Goal: Find specific page/section: Find specific page/section

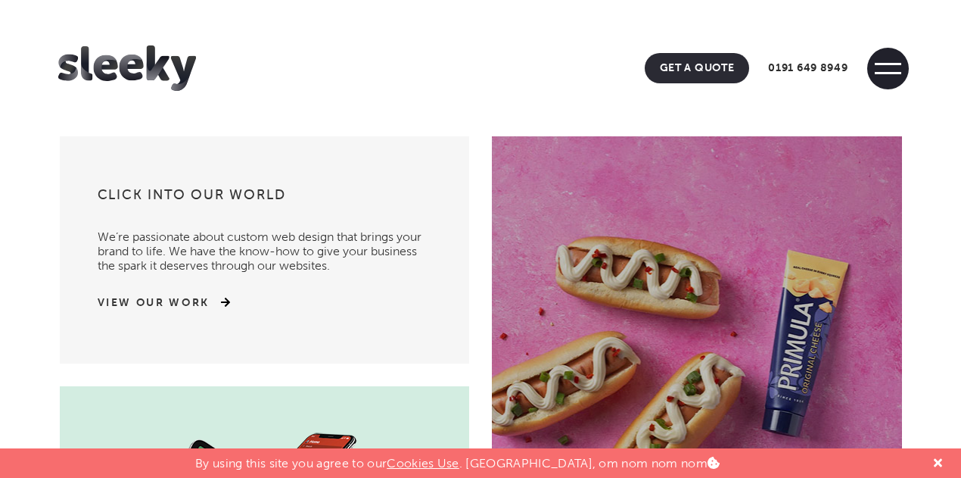
click at [893, 68] on span at bounding box center [889, 69] width 42 height 42
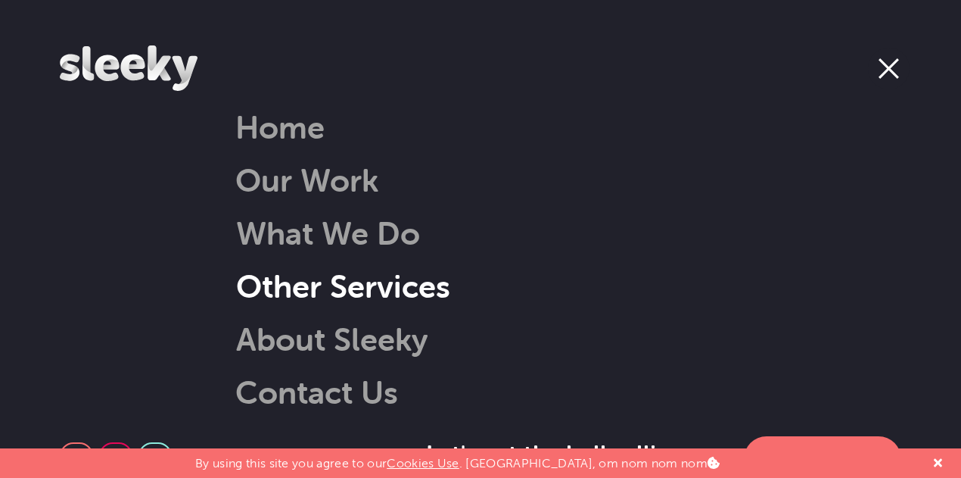
scroll to position [282, 0]
click at [940, 463] on icon at bounding box center [938, 463] width 8 height 8
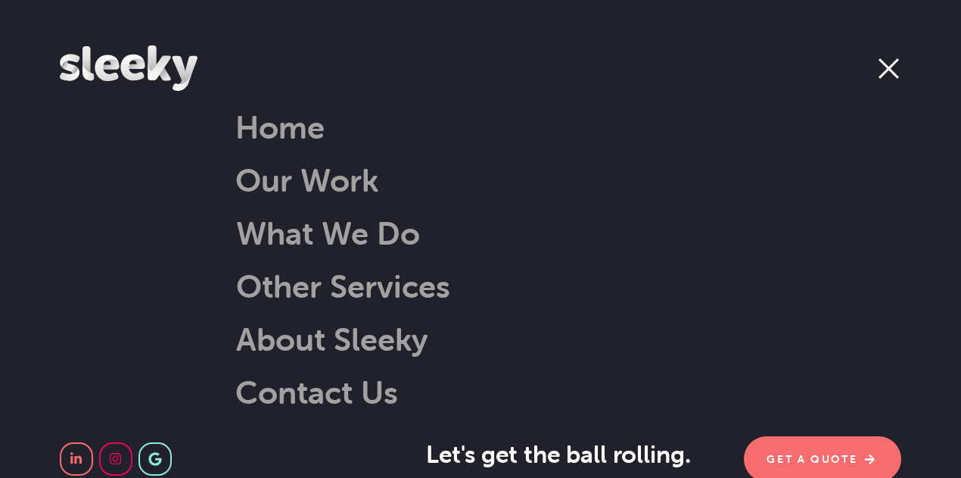
scroll to position [648, 0]
click at [890, 85] on span at bounding box center [889, 69] width 42 height 42
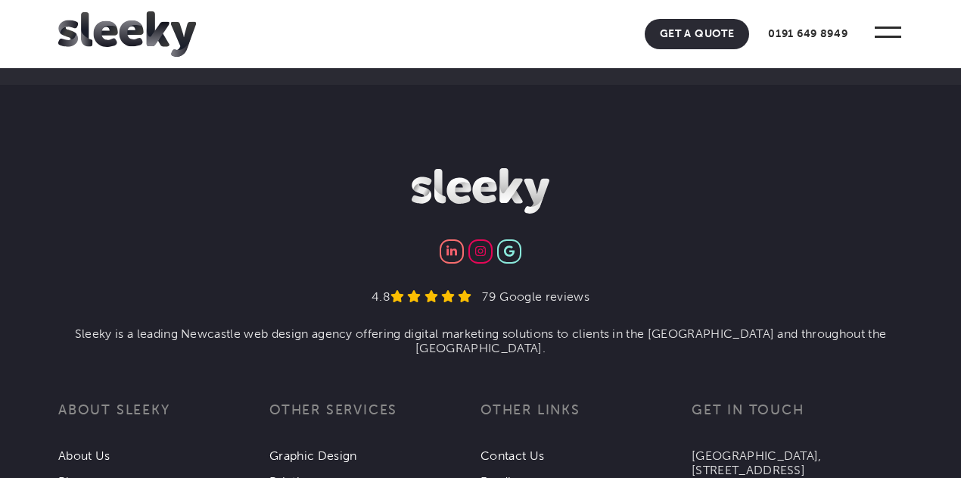
scroll to position [5417, 0]
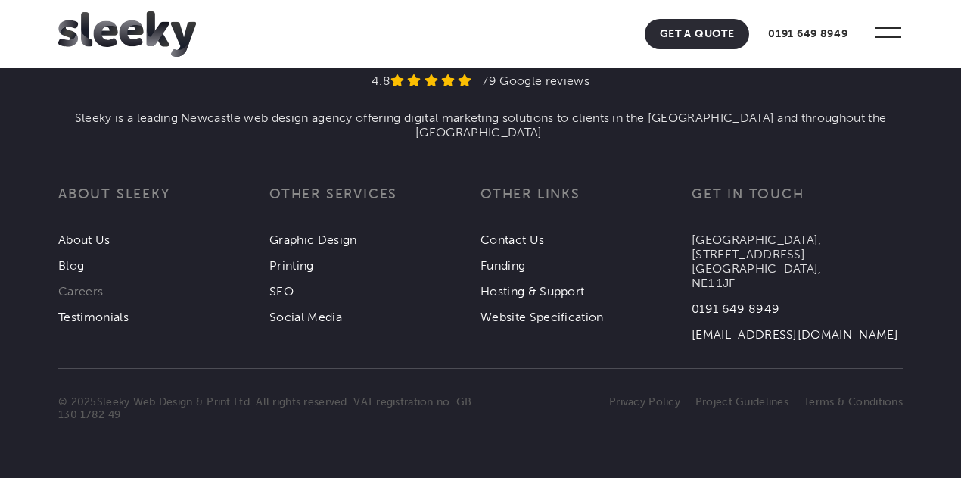
click at [92, 298] on link "Careers" at bounding box center [80, 291] width 45 height 14
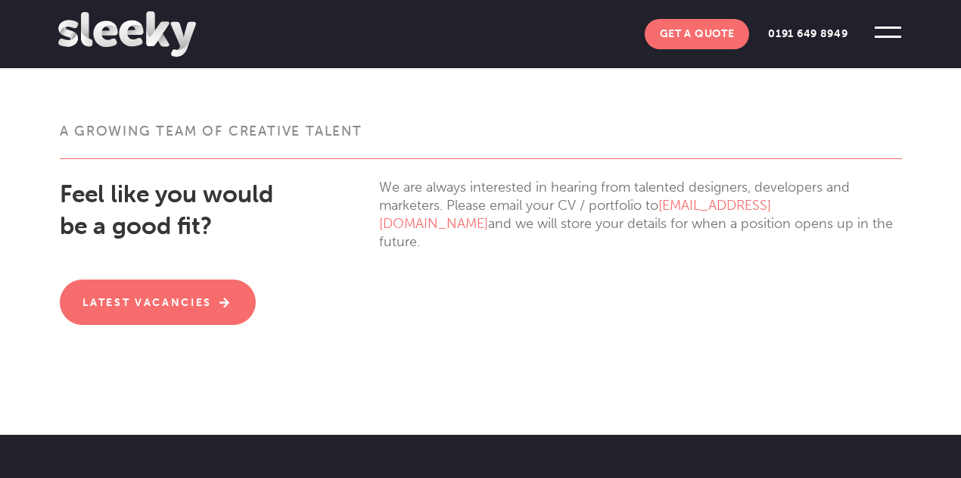
scroll to position [394, 0]
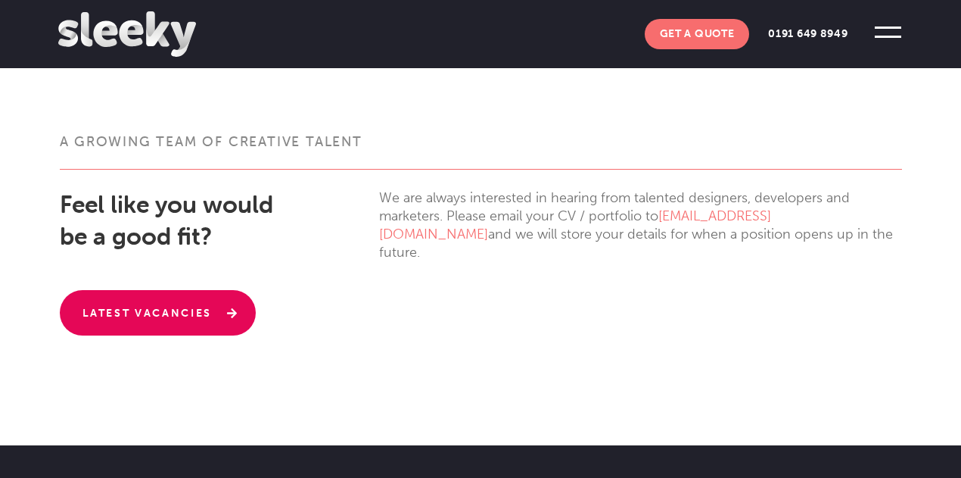
click at [195, 324] on link "Latest Vacancies" at bounding box center [158, 312] width 197 height 45
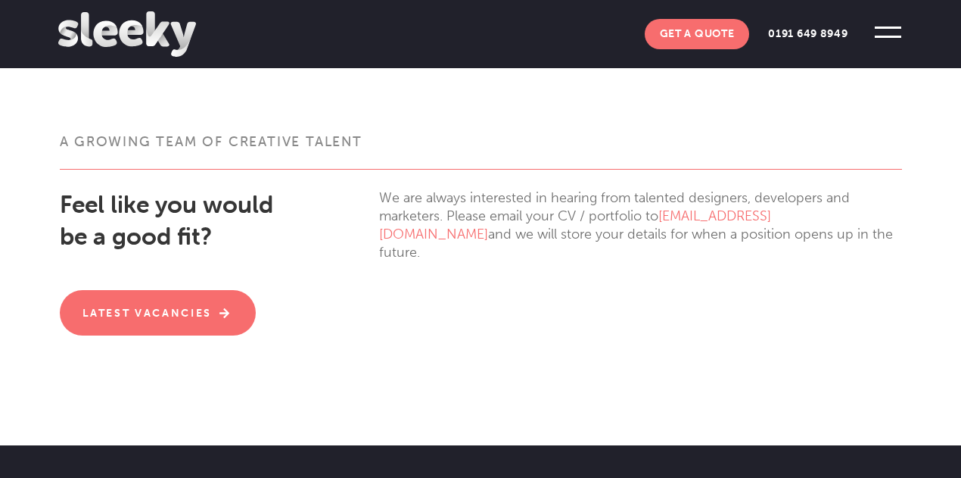
click at [549, 281] on div at bounding box center [481, 262] width 843 height 147
drag, startPoint x: 379, startPoint y: 174, endPoint x: 740, endPoint y: 261, distance: 371.5
click at [740, 261] on div "A growing team of creative talent Feel like you would be a good fit? Latest Vac…" at bounding box center [480, 233] width 865 height 203
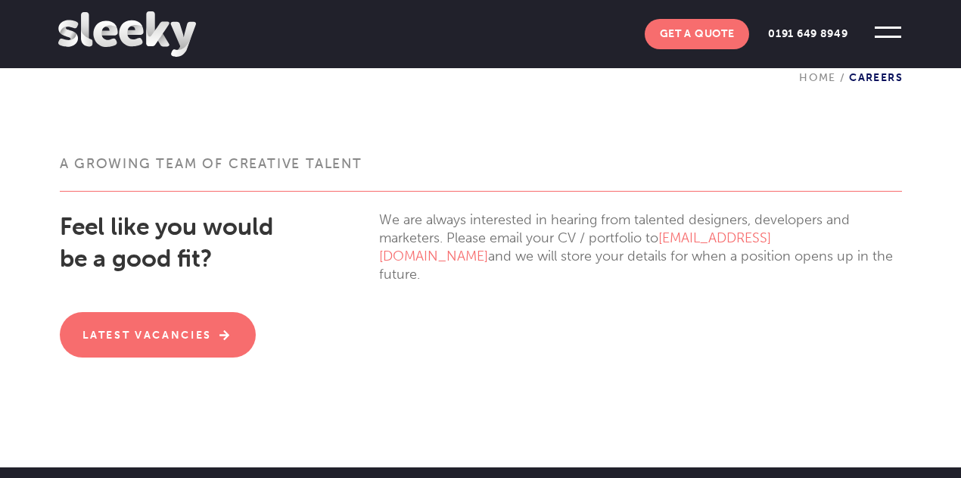
scroll to position [369, 0]
